Goal: Transaction & Acquisition: Book appointment/travel/reservation

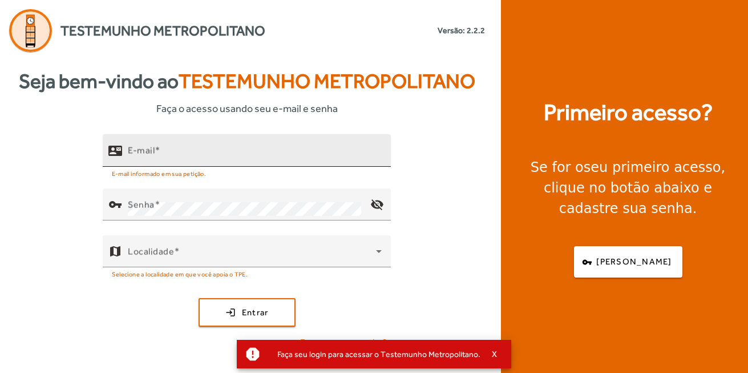
click at [207, 148] on input "E-mail" at bounding box center [255, 155] width 254 height 14
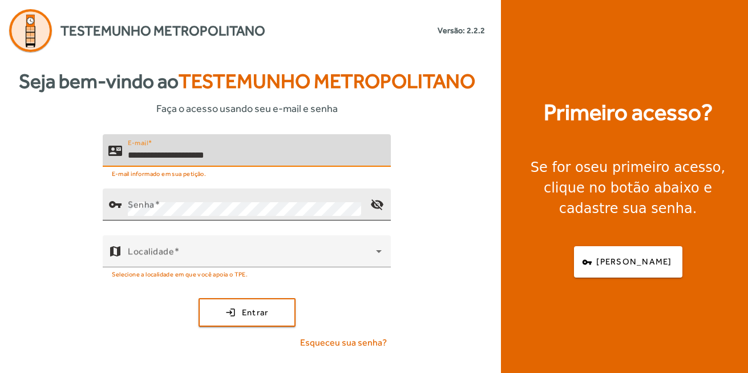
type input "**********"
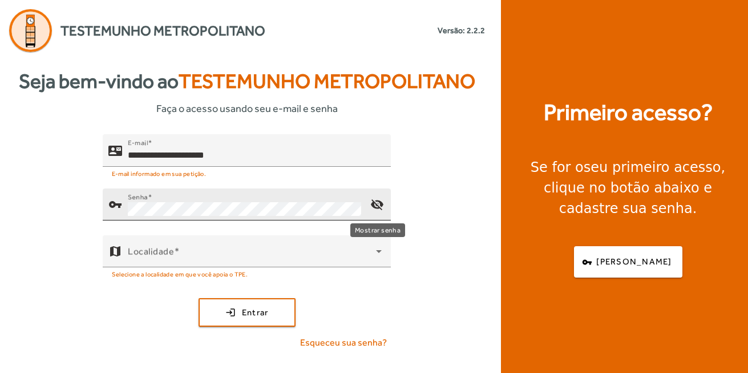
click at [378, 199] on mat-icon "visibility_off" at bounding box center [377, 204] width 27 height 27
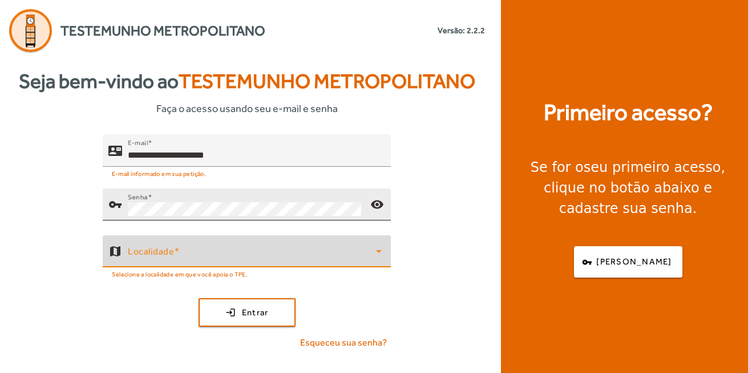
click at [223, 252] on span at bounding box center [252, 256] width 248 height 14
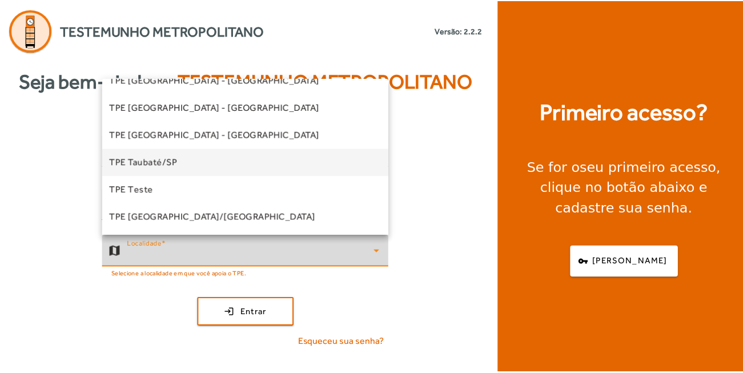
scroll to position [288, 0]
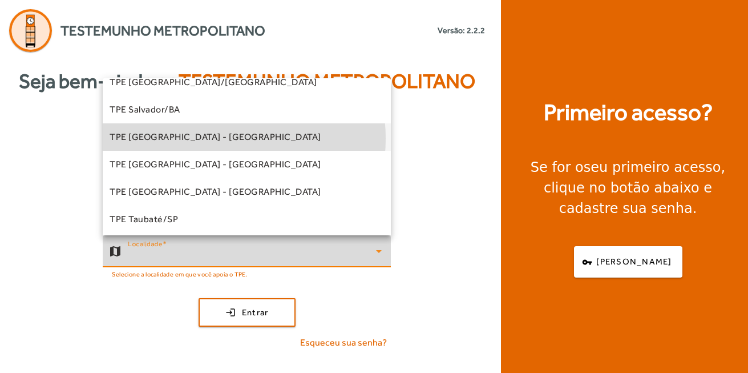
click at [203, 138] on span "TPE [GEOGRAPHIC_DATA] - [GEOGRAPHIC_DATA]" at bounding box center [216, 137] width 212 height 14
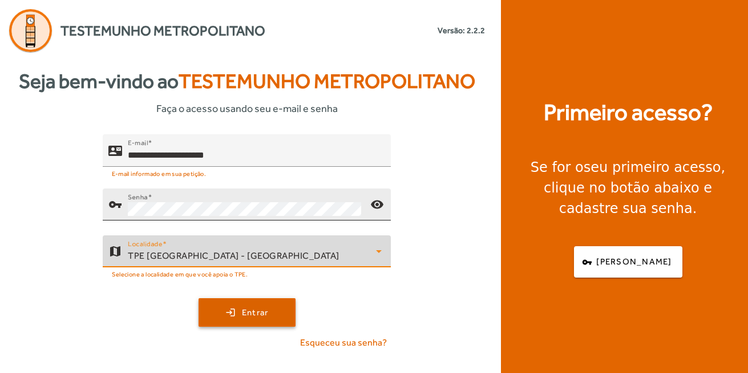
click at [272, 311] on span "submit" at bounding box center [247, 312] width 95 height 27
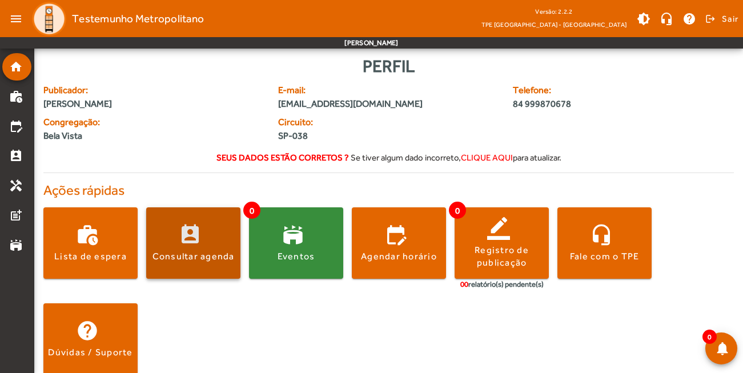
click at [194, 239] on span at bounding box center [193, 243] width 94 height 27
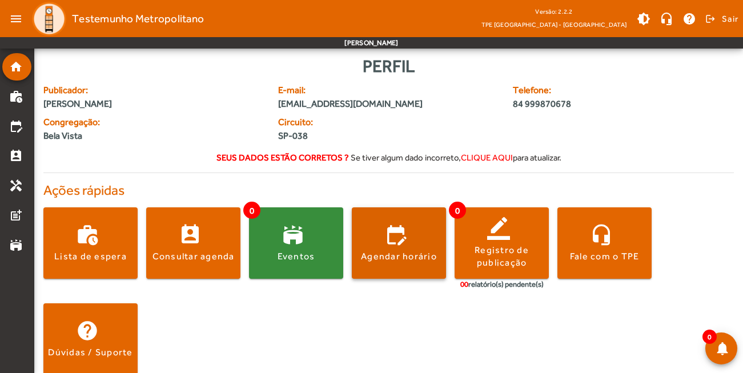
click at [388, 238] on span at bounding box center [399, 243] width 94 height 27
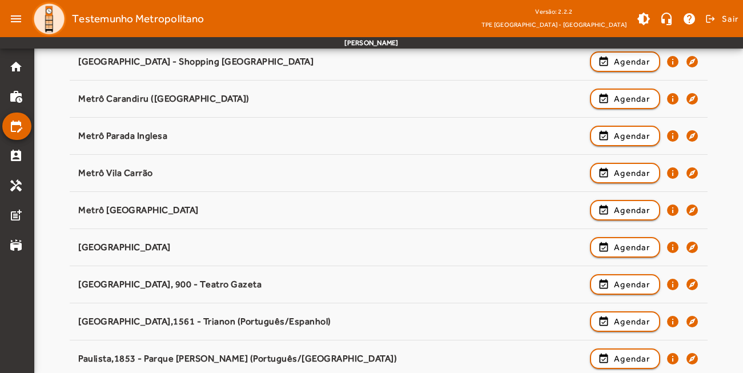
scroll to position [856, 0]
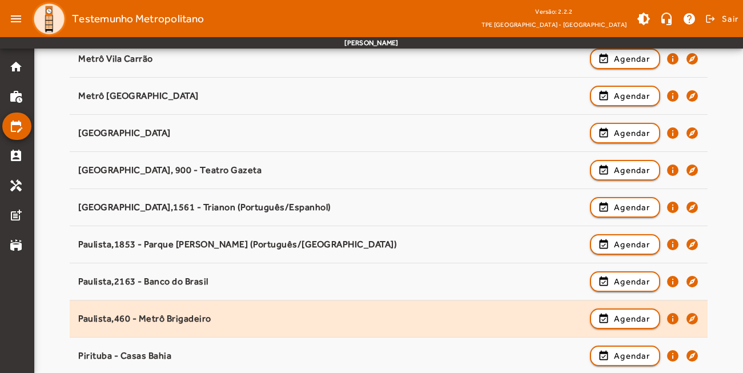
click at [170, 314] on div "Paulista,460 - Metrô Brigadeiro" at bounding box center [331, 319] width 506 height 12
click at [600, 311] on span "button" at bounding box center [625, 318] width 68 height 27
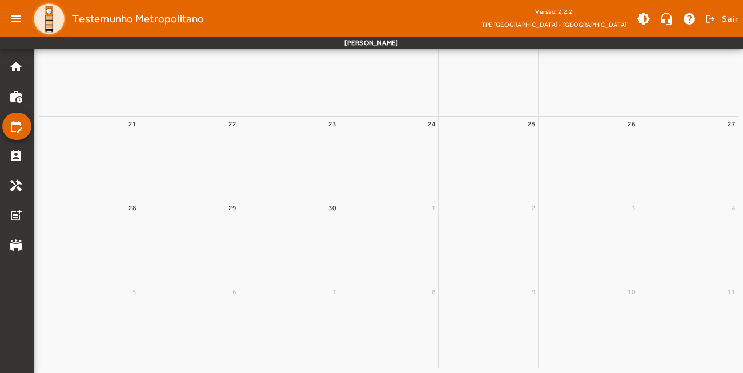
scroll to position [0, 0]
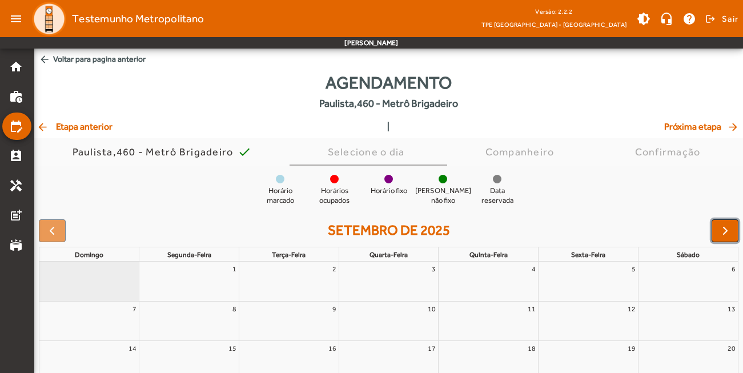
click at [722, 228] on span "button" at bounding box center [725, 231] width 14 height 14
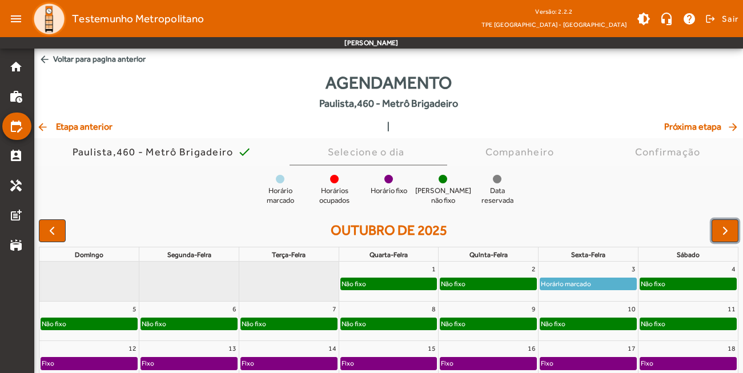
scroll to position [57, 0]
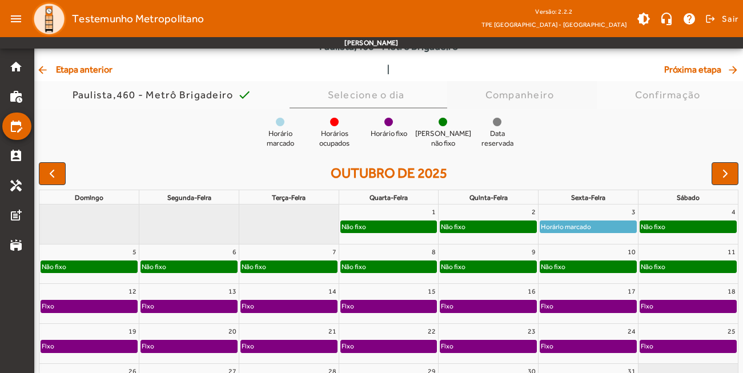
click at [506, 98] on div "Companheiro" at bounding box center [522, 94] width 74 height 11
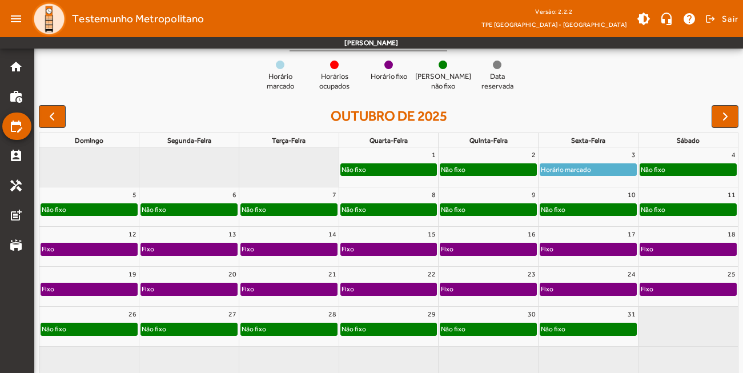
scroll to position [133, 0]
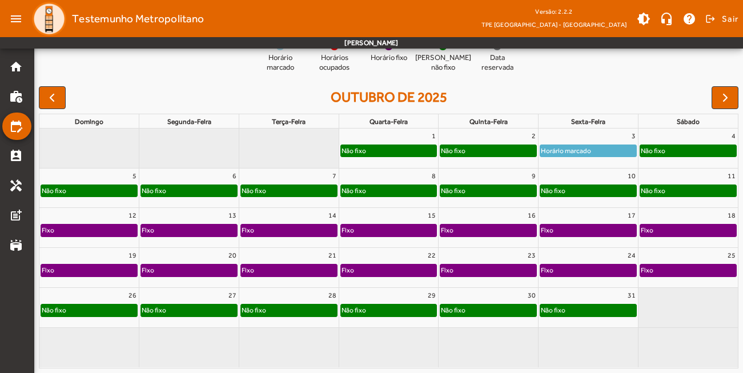
click at [472, 149] on div "Não fixo" at bounding box center [488, 150] width 96 height 11
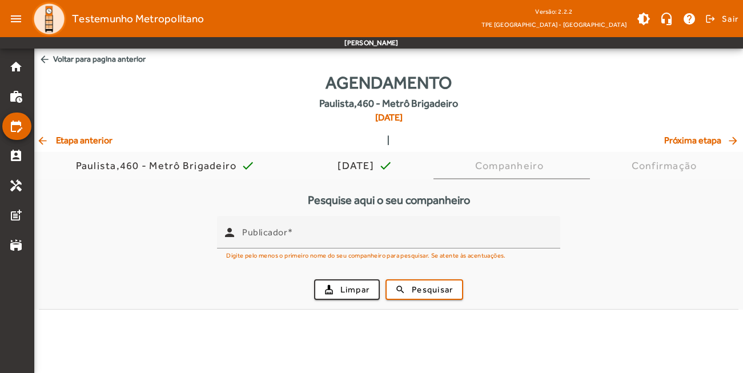
scroll to position [0, 0]
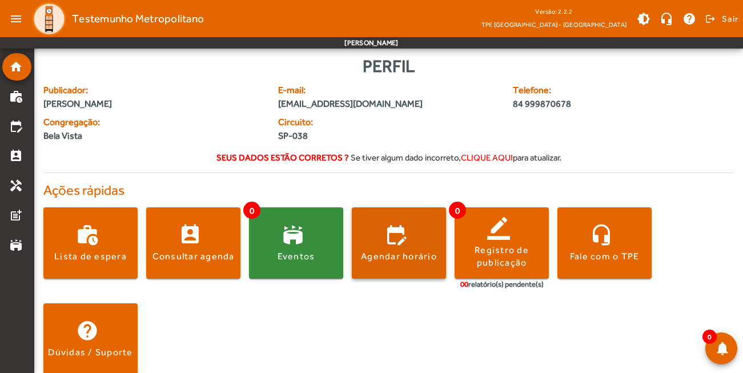
click at [371, 227] on span at bounding box center [399, 242] width 94 height 71
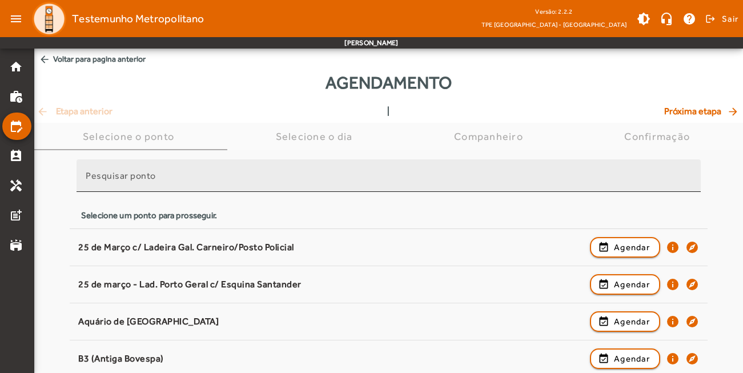
click at [171, 180] on input "Pesquisar ponto" at bounding box center [389, 181] width 606 height 14
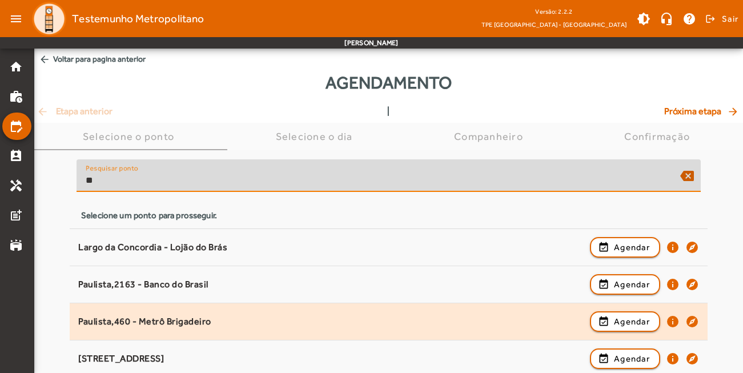
type input "**"
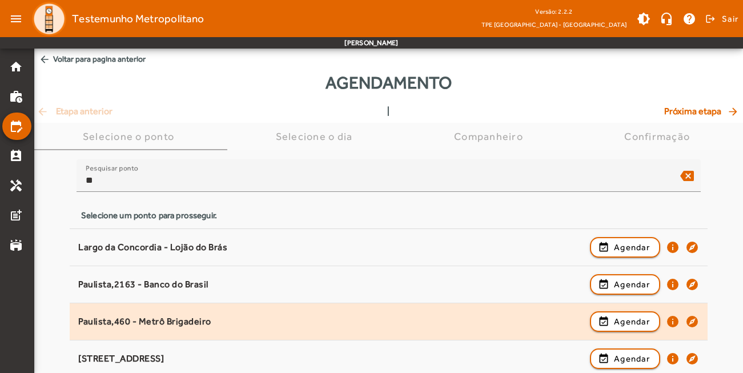
click at [147, 322] on div "Paulista,460 - Metrô Brigadeiro" at bounding box center [331, 322] width 506 height 12
click at [641, 320] on span "Agendar" at bounding box center [632, 322] width 36 height 14
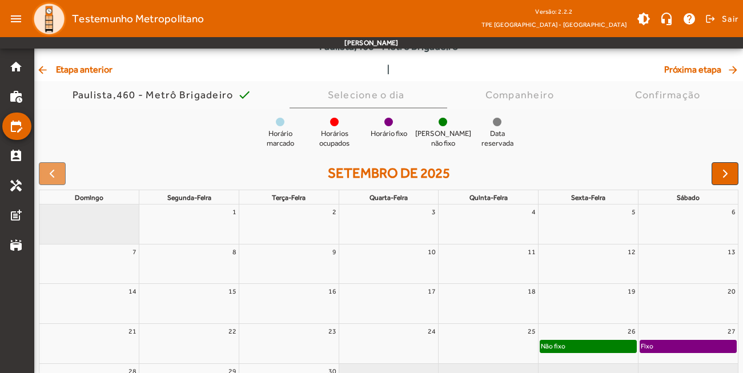
scroll to position [114, 0]
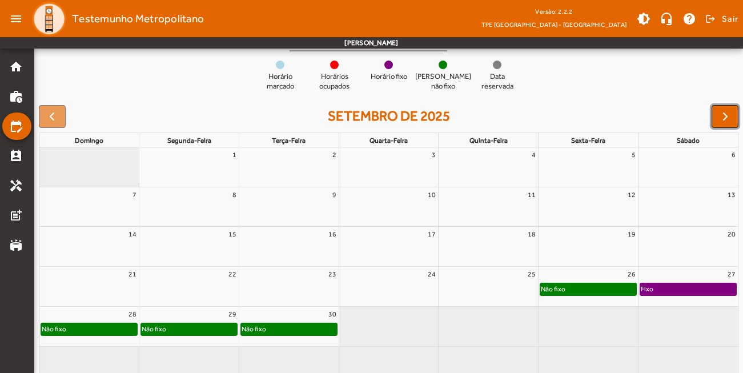
click at [726, 122] on span "button" at bounding box center [725, 117] width 14 height 14
